Goal: Task Accomplishment & Management: Use online tool/utility

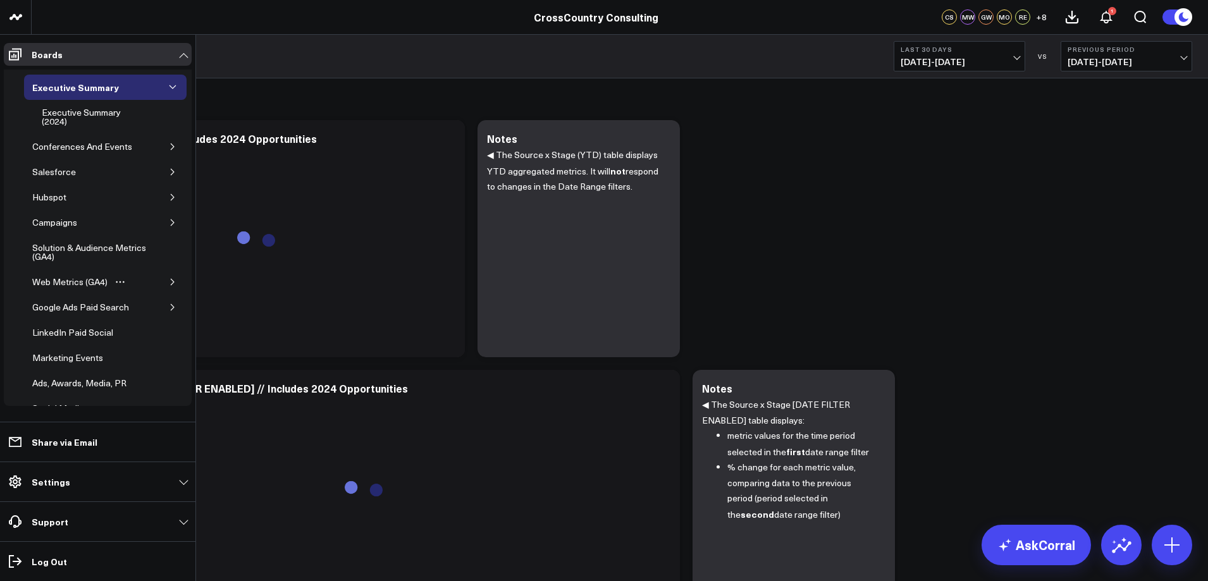
click at [154, 276] on div "Web Metrics (GA4)" at bounding box center [105, 281] width 163 height 25
click at [166, 278] on button "button" at bounding box center [172, 282] width 13 height 13
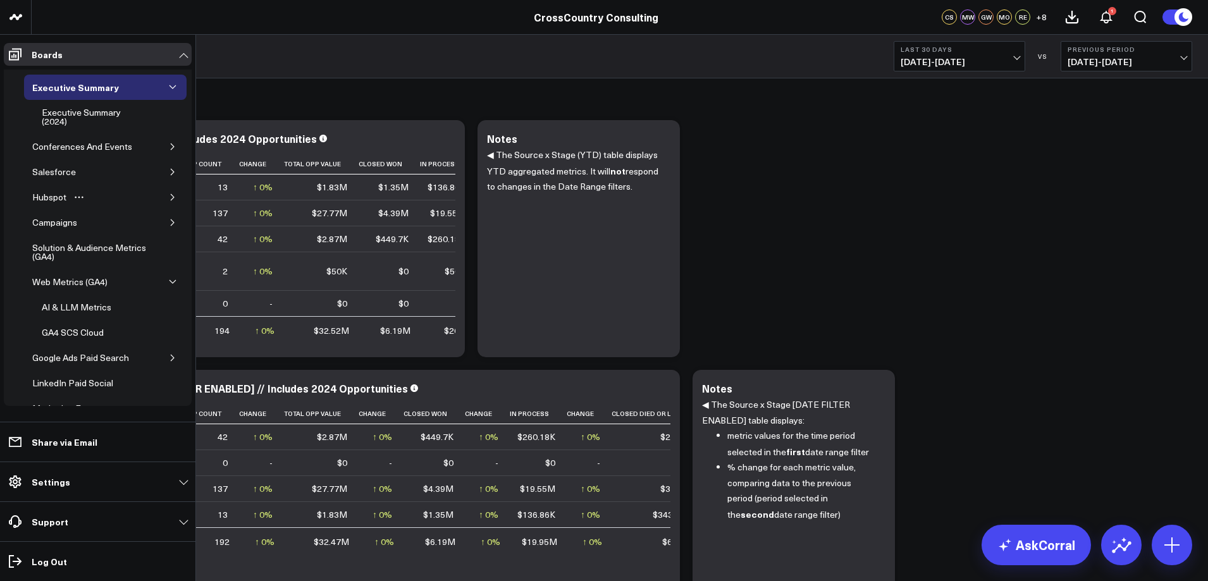
click at [155, 197] on div "Hubspot" at bounding box center [105, 197] width 163 height 25
click at [171, 197] on icon "button" at bounding box center [172, 197] width 3 height 6
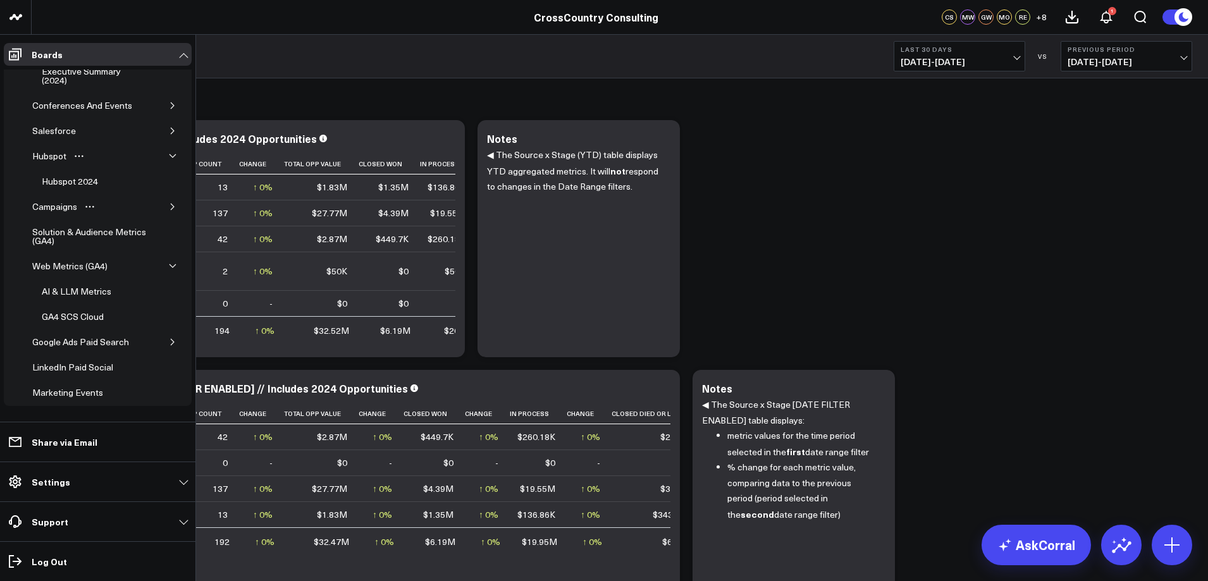
scroll to position [63, 0]
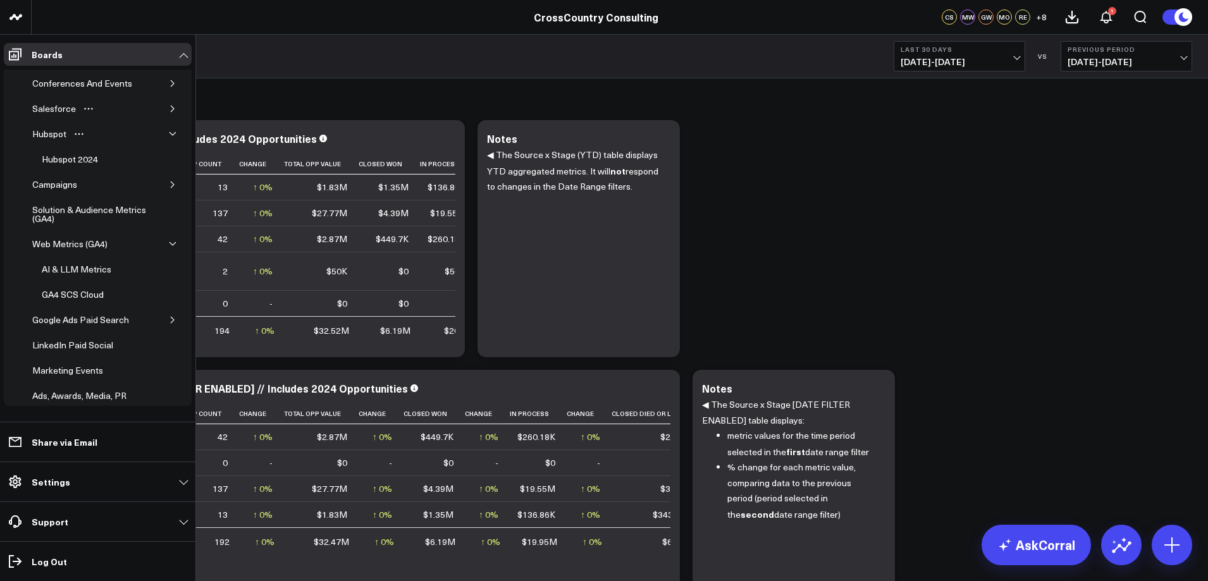
click at [166, 106] on button "button" at bounding box center [172, 108] width 13 height 13
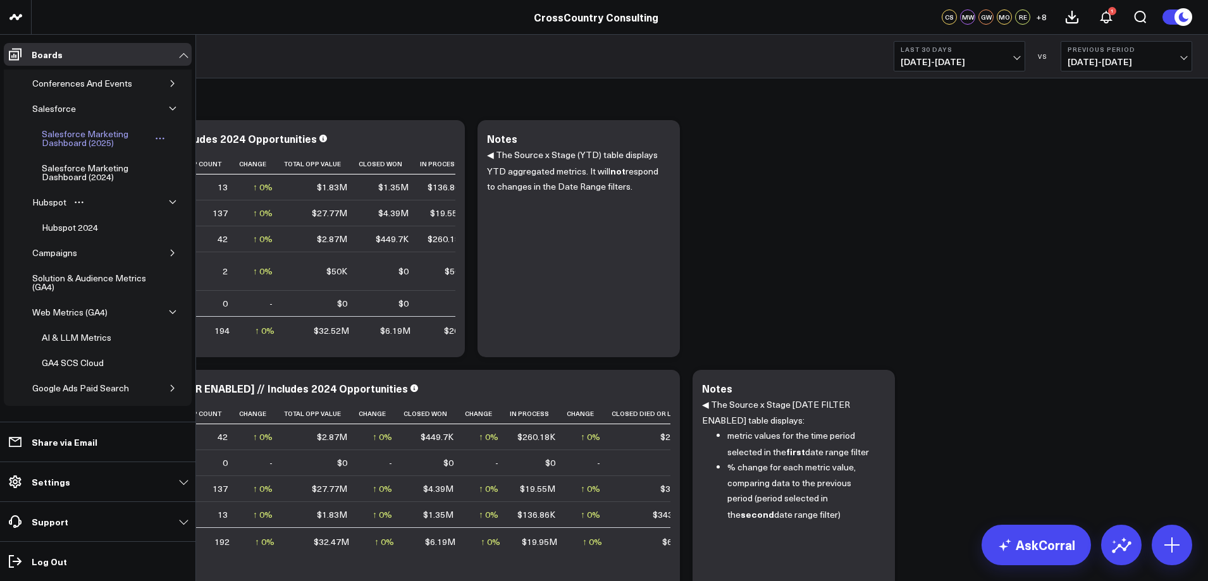
click at [130, 152] on link "Salesforce Marketing Dashboard (2025)" at bounding box center [103, 138] width 138 height 34
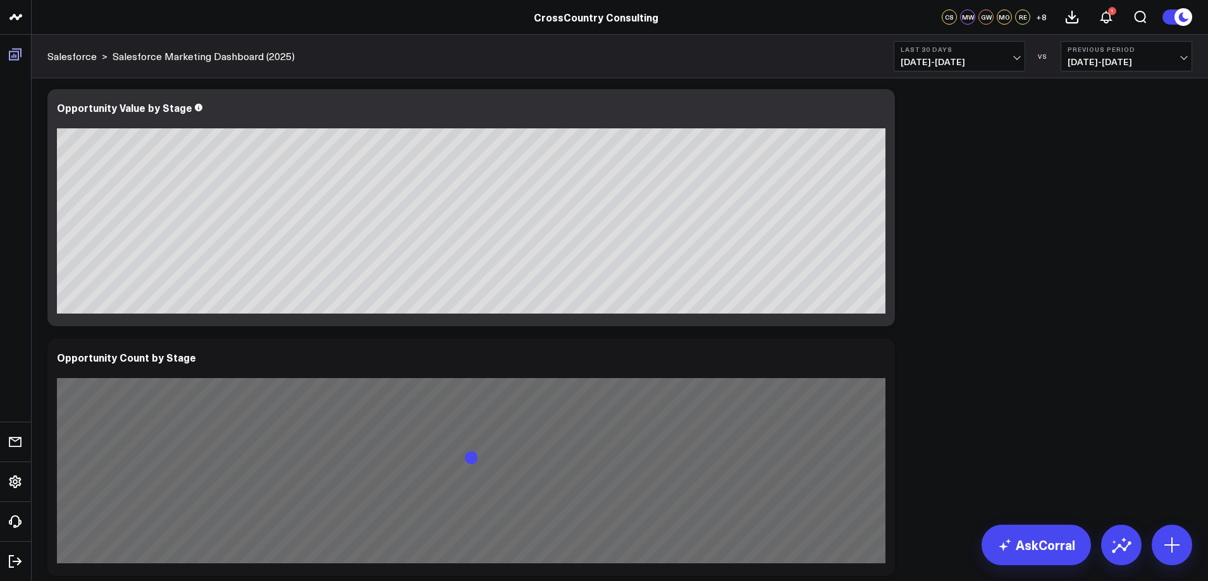
scroll to position [54, 0]
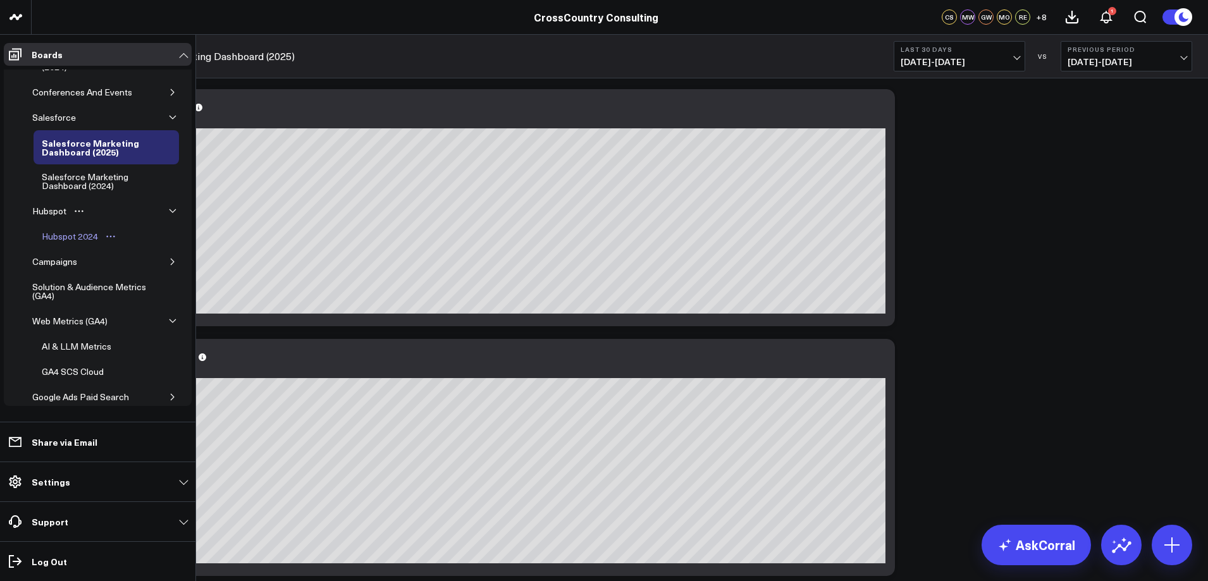
click at [94, 232] on div "Hubspot 2024" at bounding box center [70, 236] width 63 height 15
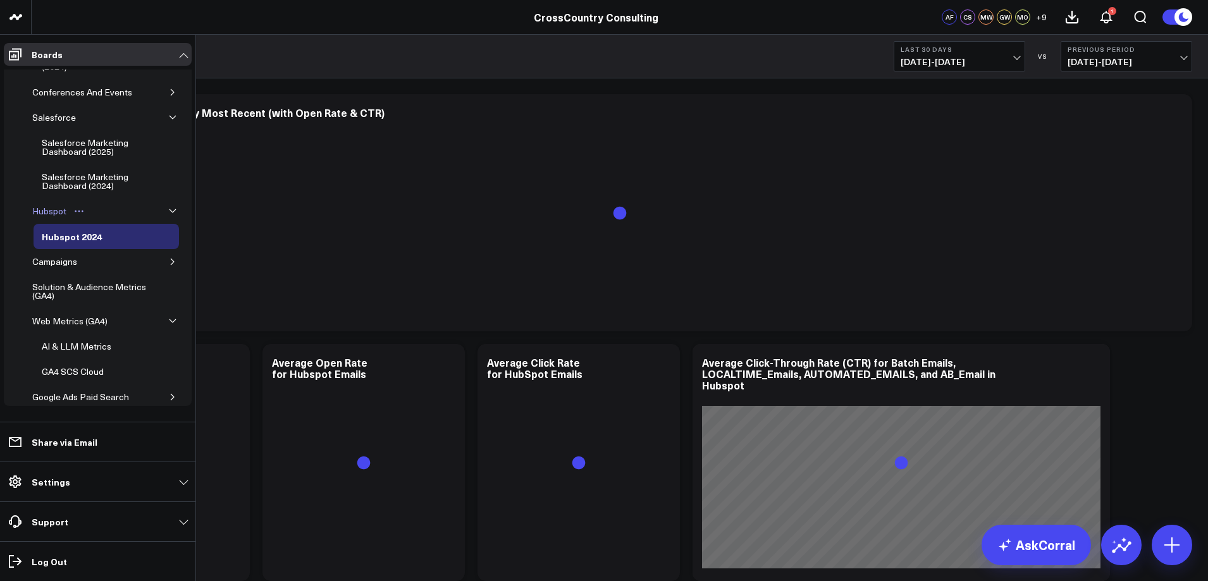
click at [51, 209] on div "Hubspot" at bounding box center [49, 211] width 40 height 15
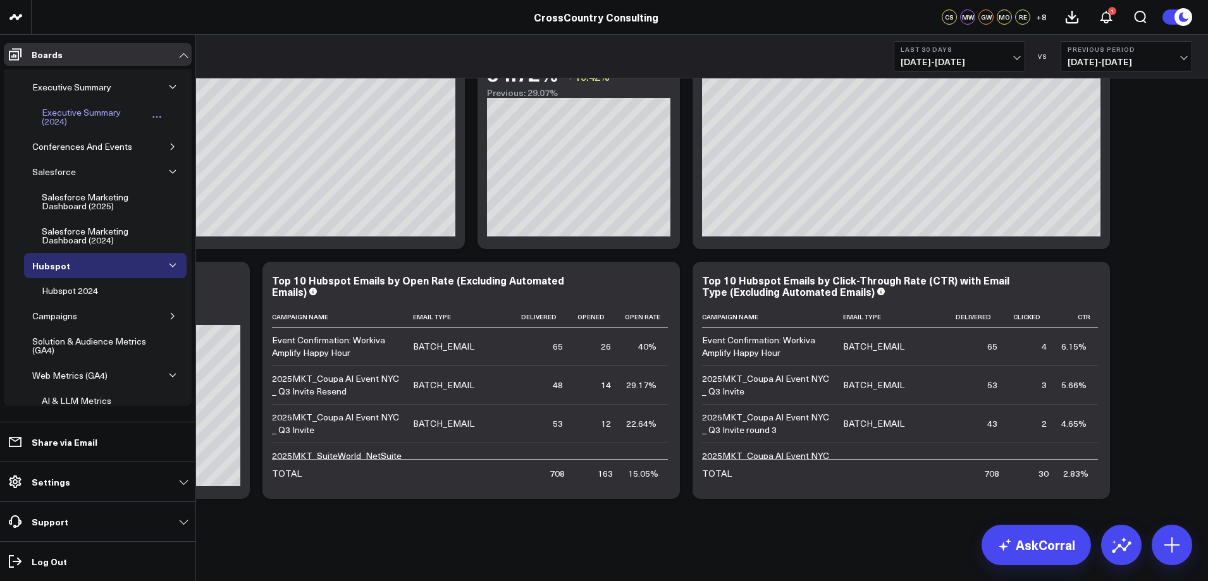
click at [85, 110] on div "Executive Summary (2024)" at bounding box center [93, 117] width 109 height 24
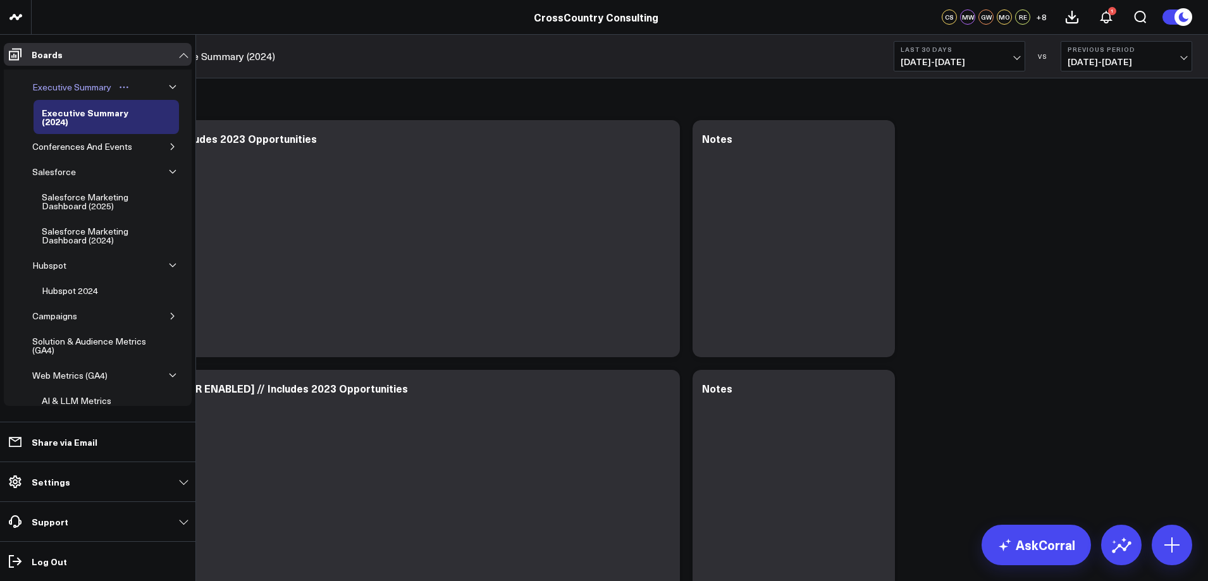
click at [85, 82] on div "Executive Summary" at bounding box center [71, 87] width 85 height 15
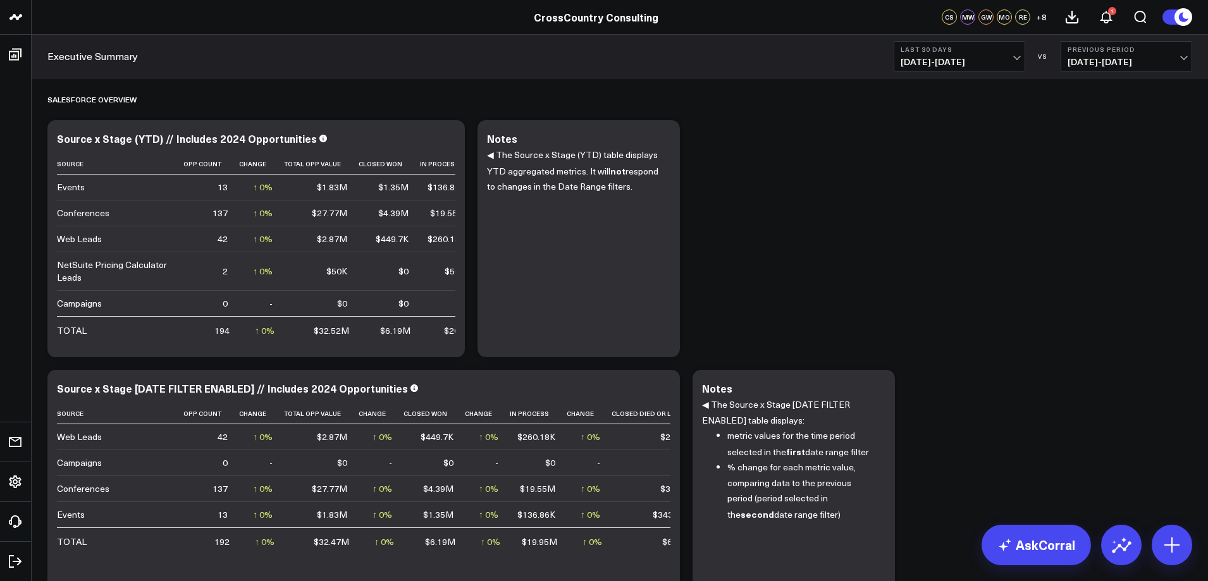
click at [444, 139] on icon at bounding box center [447, 140] width 15 height 15
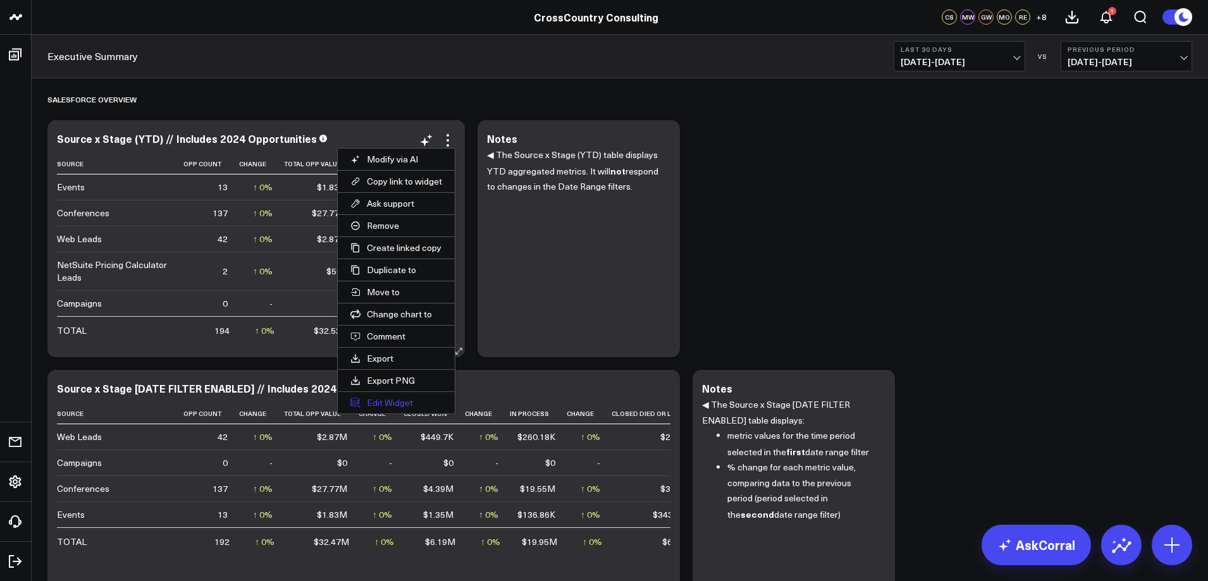
click at [393, 398] on button "Edit Widget" at bounding box center [396, 403] width 117 height 22
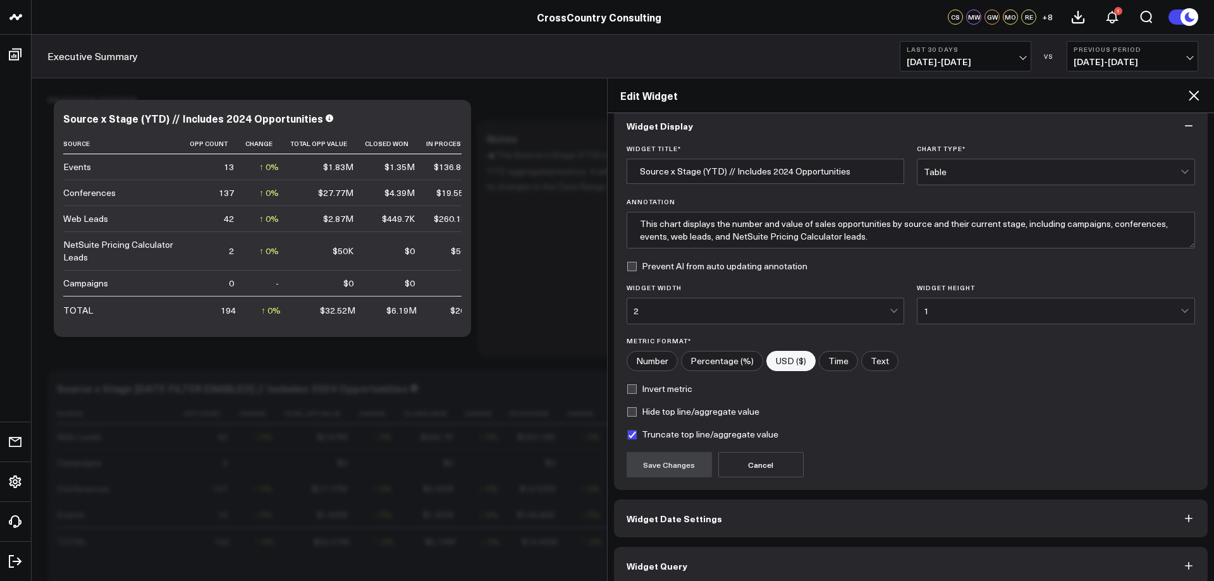
scroll to position [29, 0]
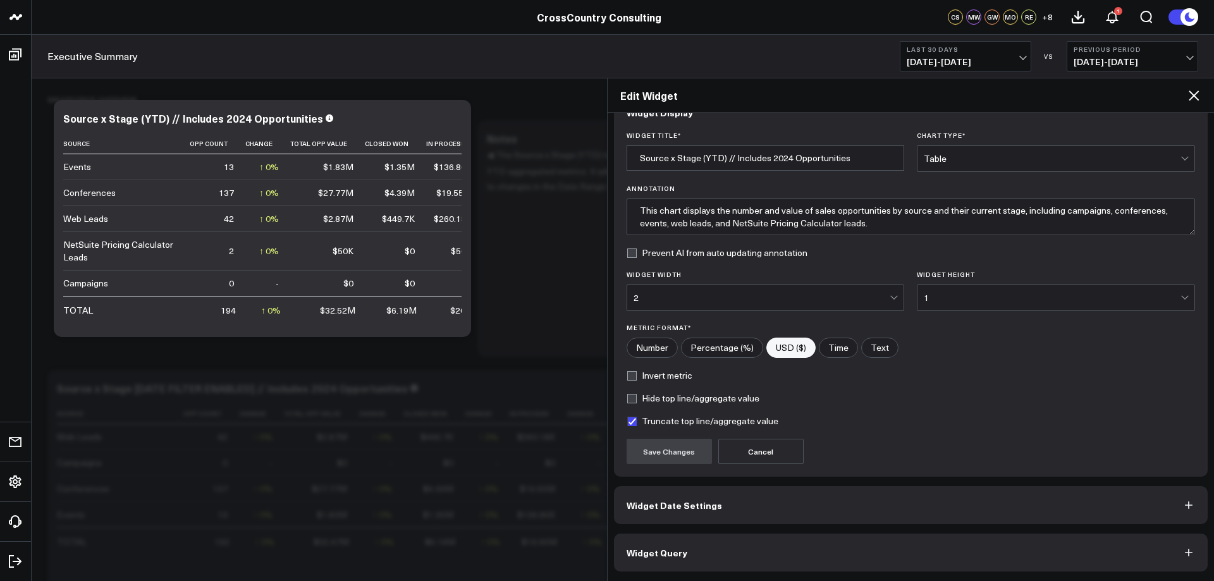
click at [667, 562] on button "Widget Query" at bounding box center [911, 553] width 595 height 38
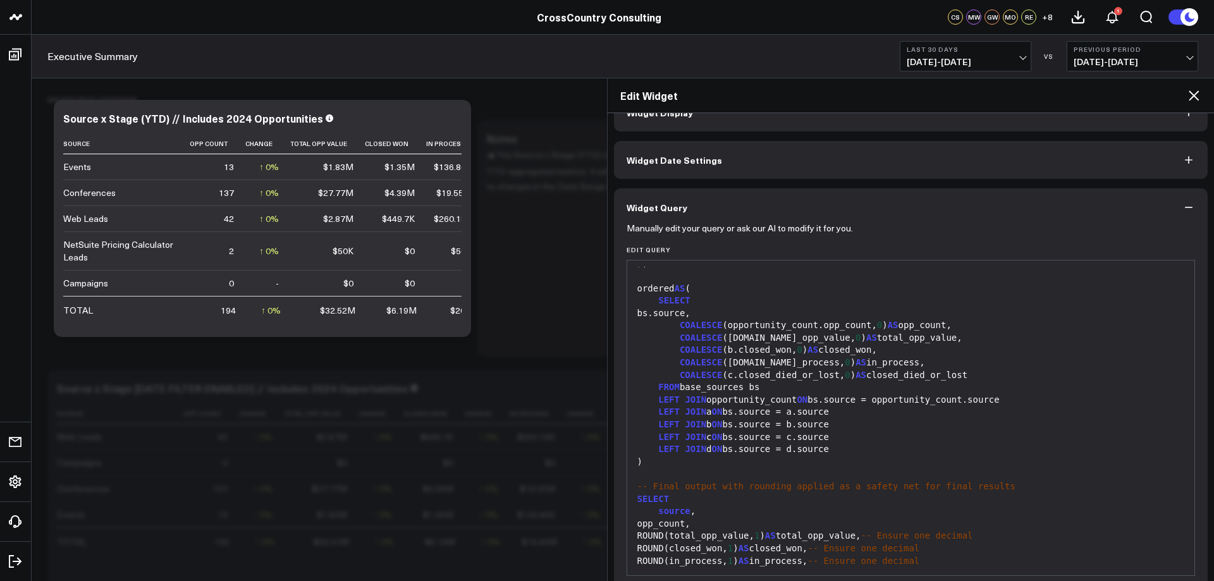
scroll to position [2578, 0]
